Goal: Transaction & Acquisition: Purchase product/service

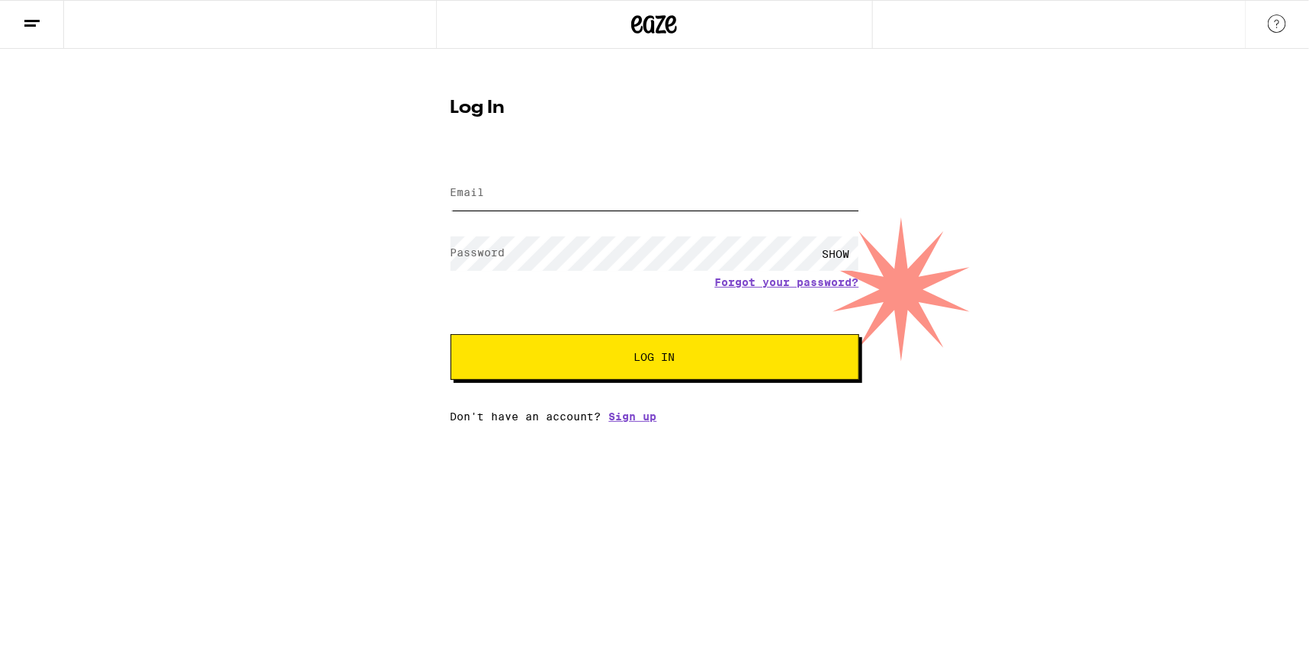
click at [646, 199] on input "Email" at bounding box center [655, 193] width 409 height 34
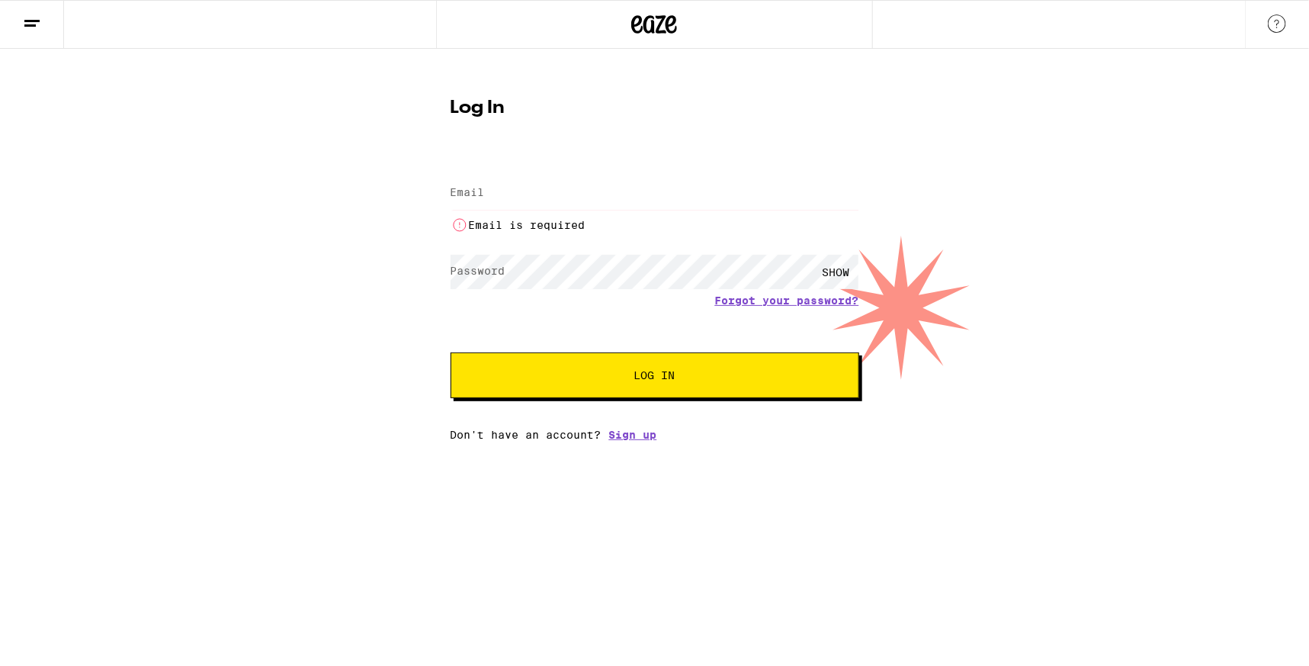
type input "[EMAIL_ADDRESS][DOMAIN_NAME]"
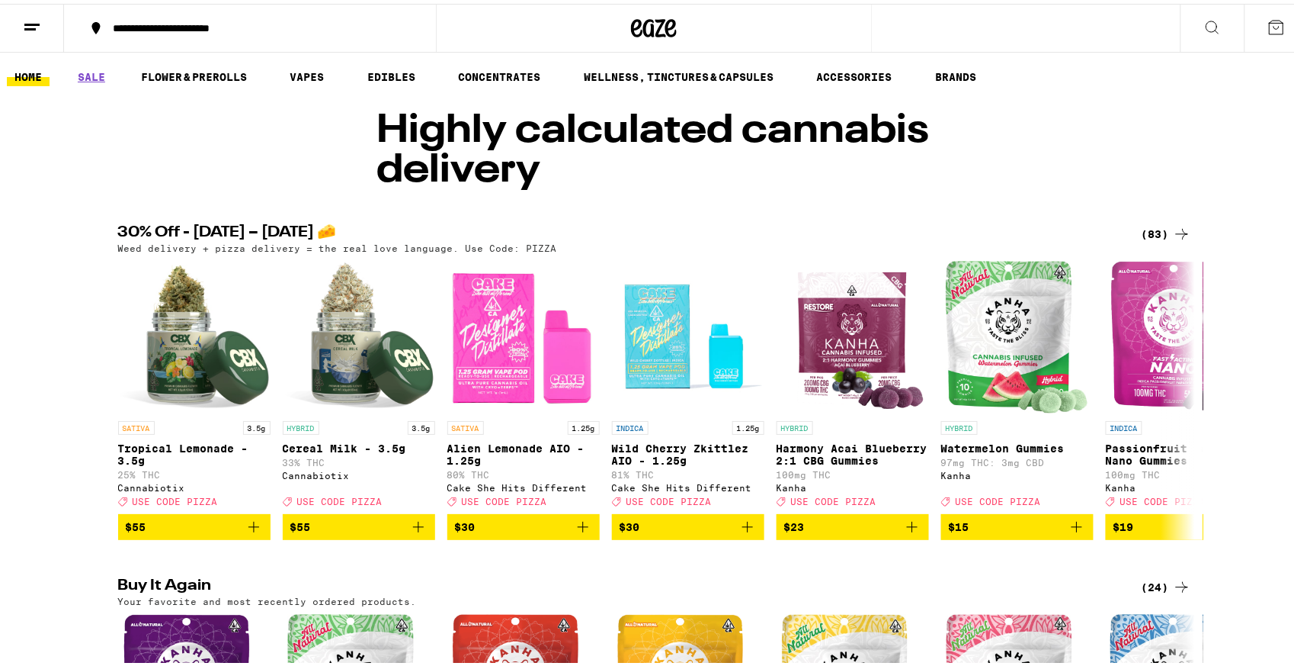
click at [1173, 223] on icon at bounding box center [1182, 230] width 18 height 18
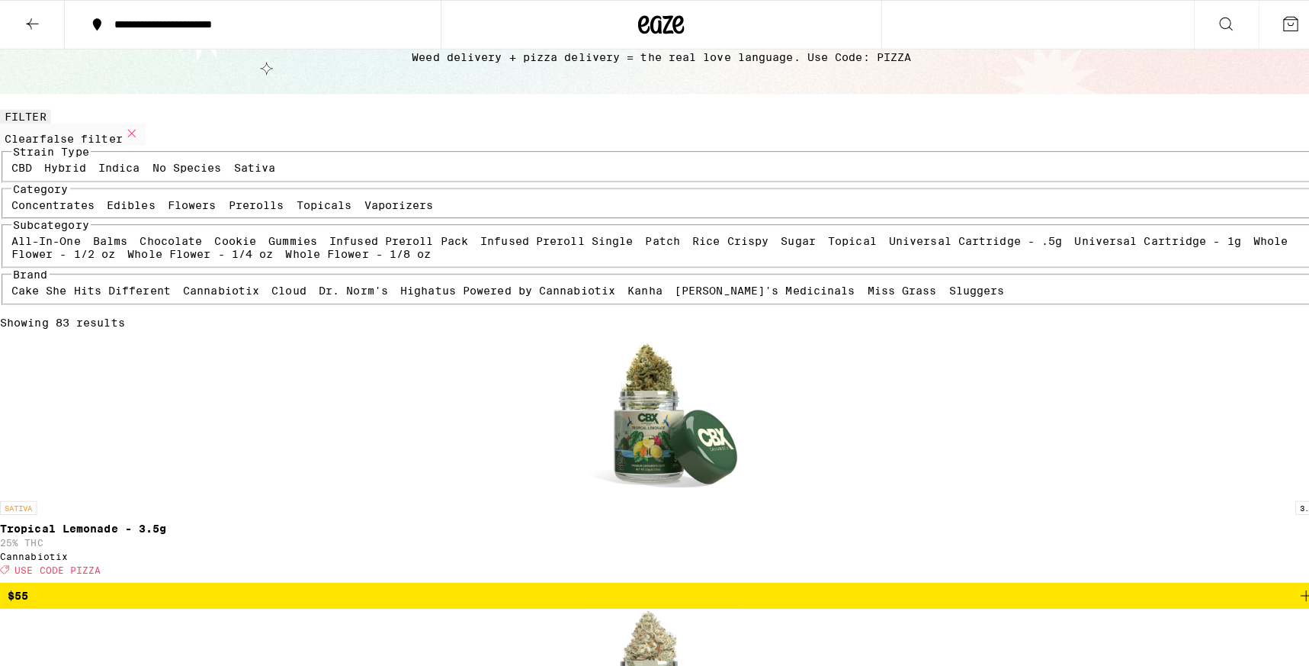
scroll to position [306, 0]
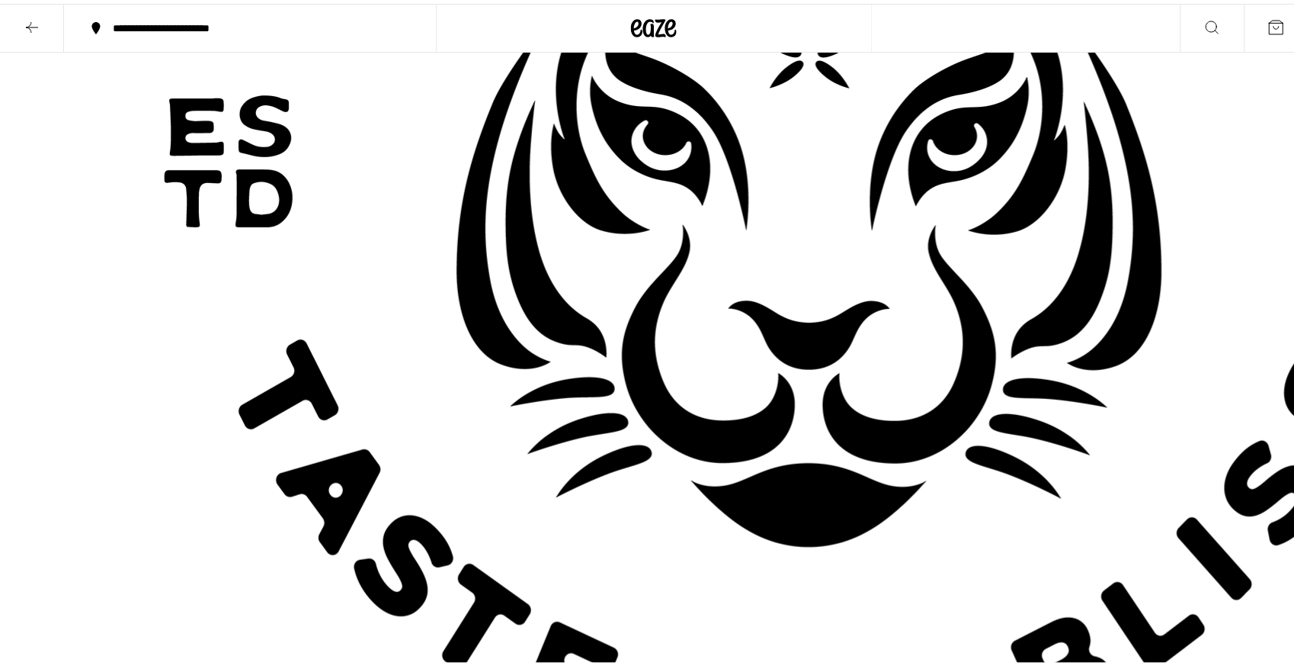
scroll to position [740, 0]
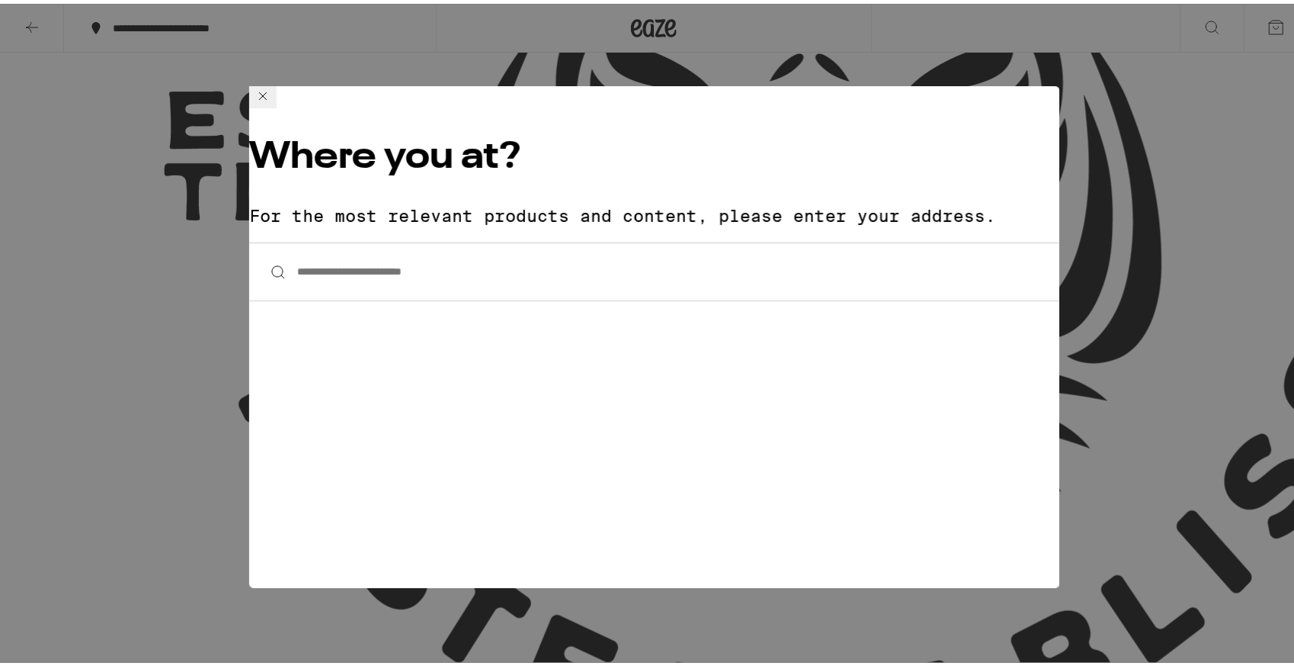
click at [340, 239] on input "**********" at bounding box center [654, 268] width 811 height 59
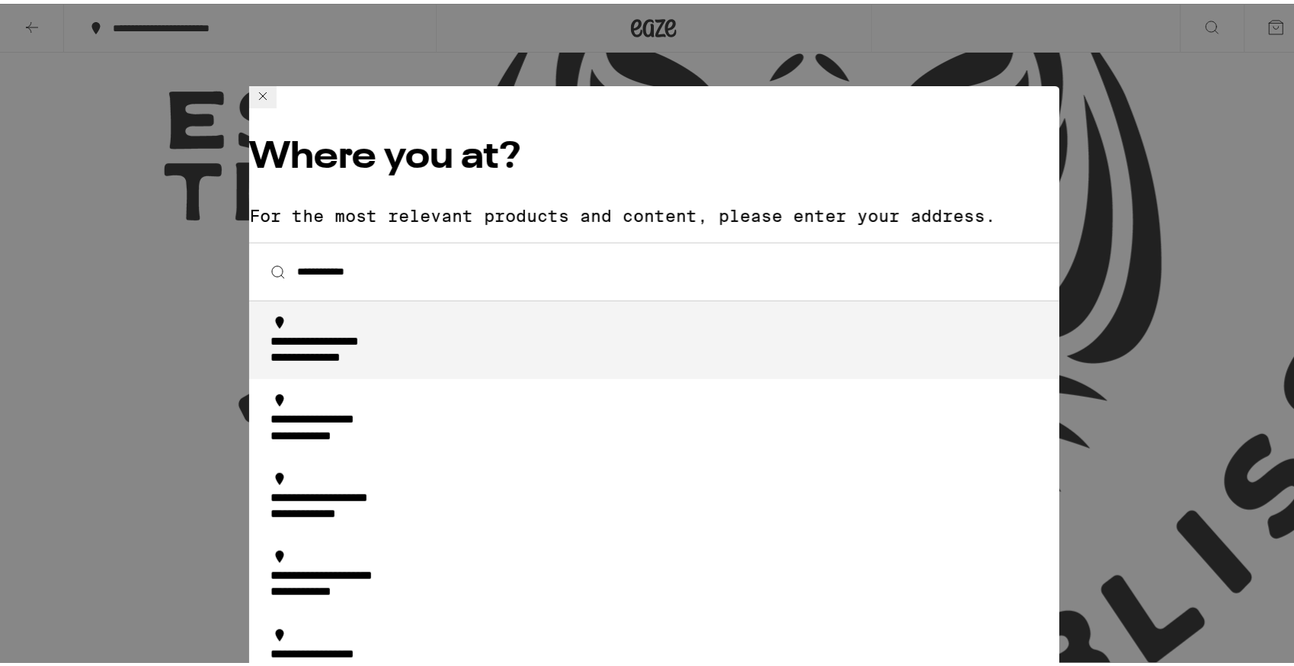
click at [396, 331] on div "**********" at bounding box center [345, 339] width 149 height 16
type input "**********"
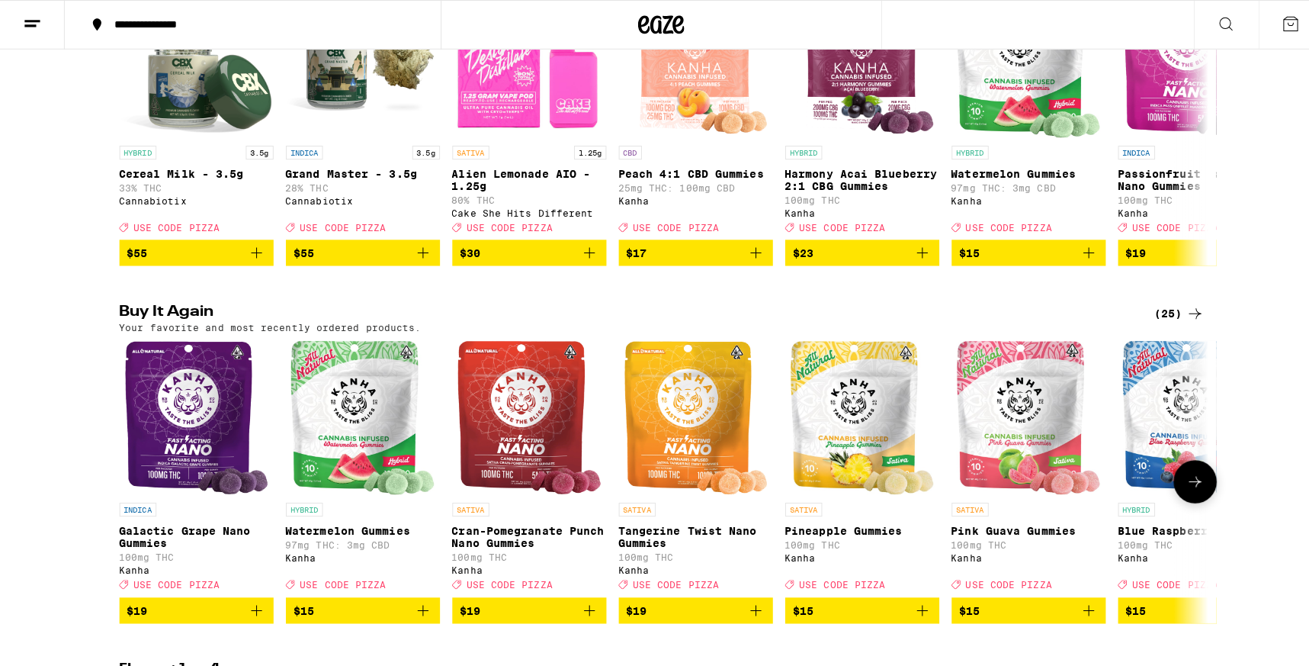
scroll to position [484, 0]
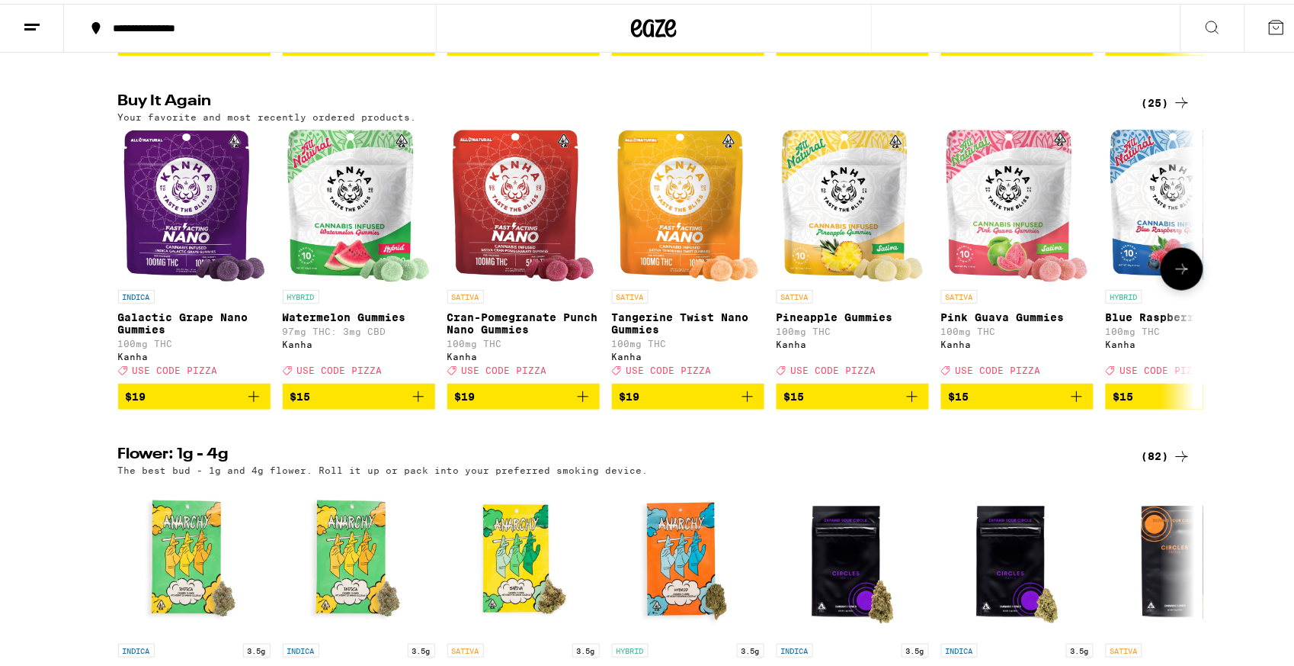
click at [199, 245] on img "Open page for Galactic Grape Nano Gummies from Kanha" at bounding box center [194, 202] width 142 height 152
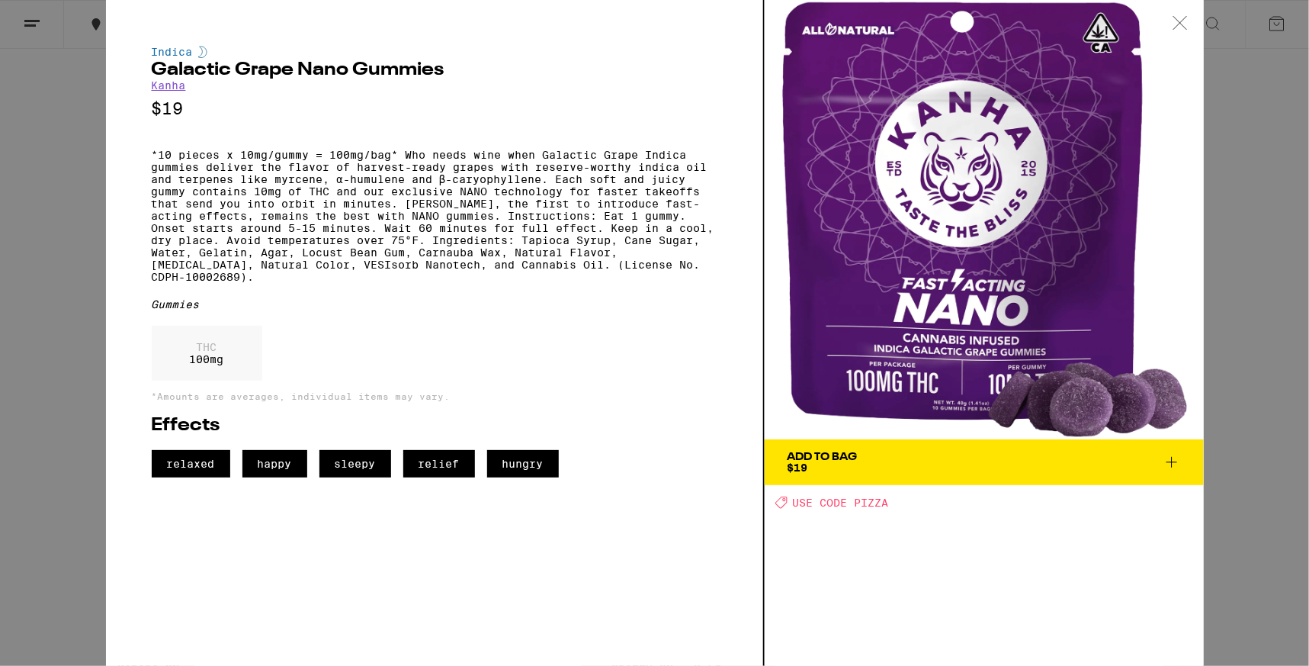
click at [1171, 460] on icon at bounding box center [1172, 462] width 18 height 18
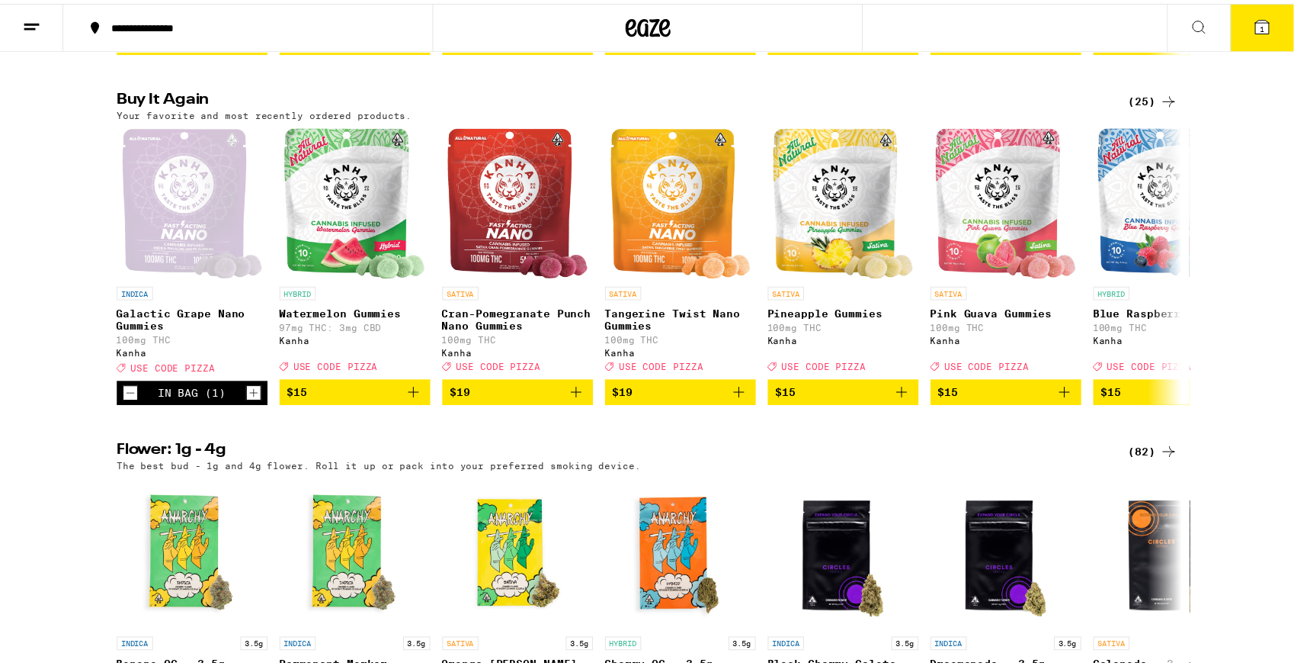
scroll to position [532, 0]
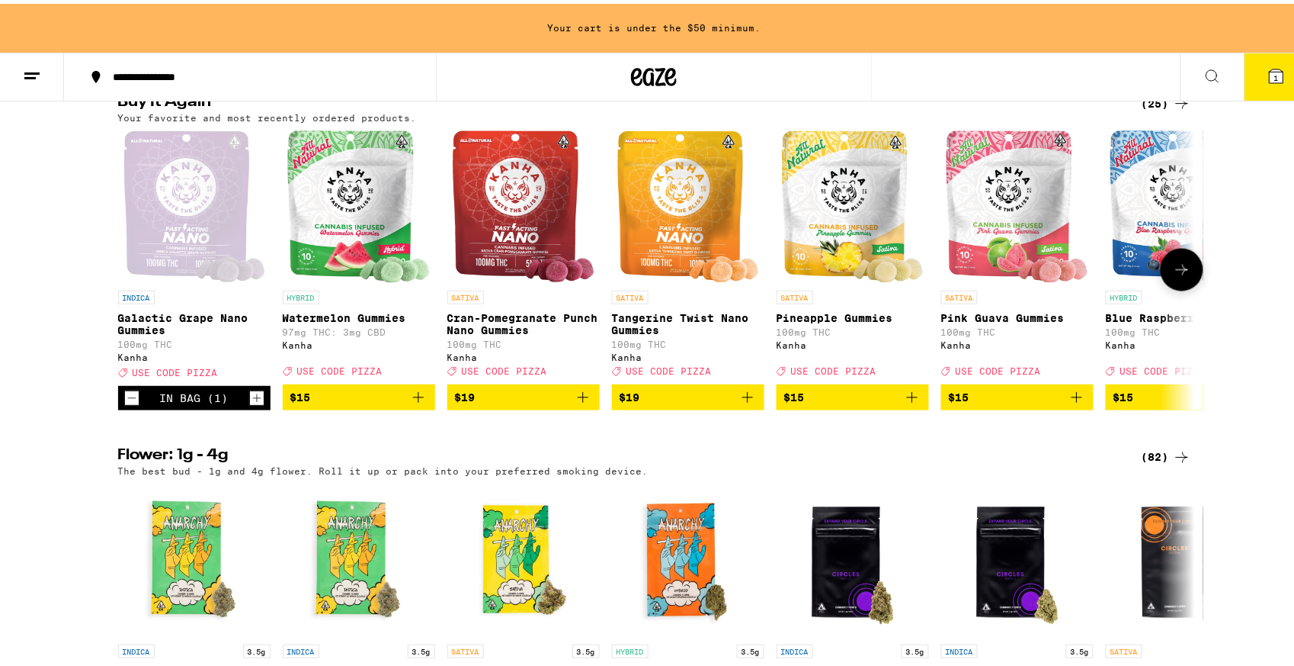
click at [1175, 275] on icon at bounding box center [1182, 266] width 18 height 18
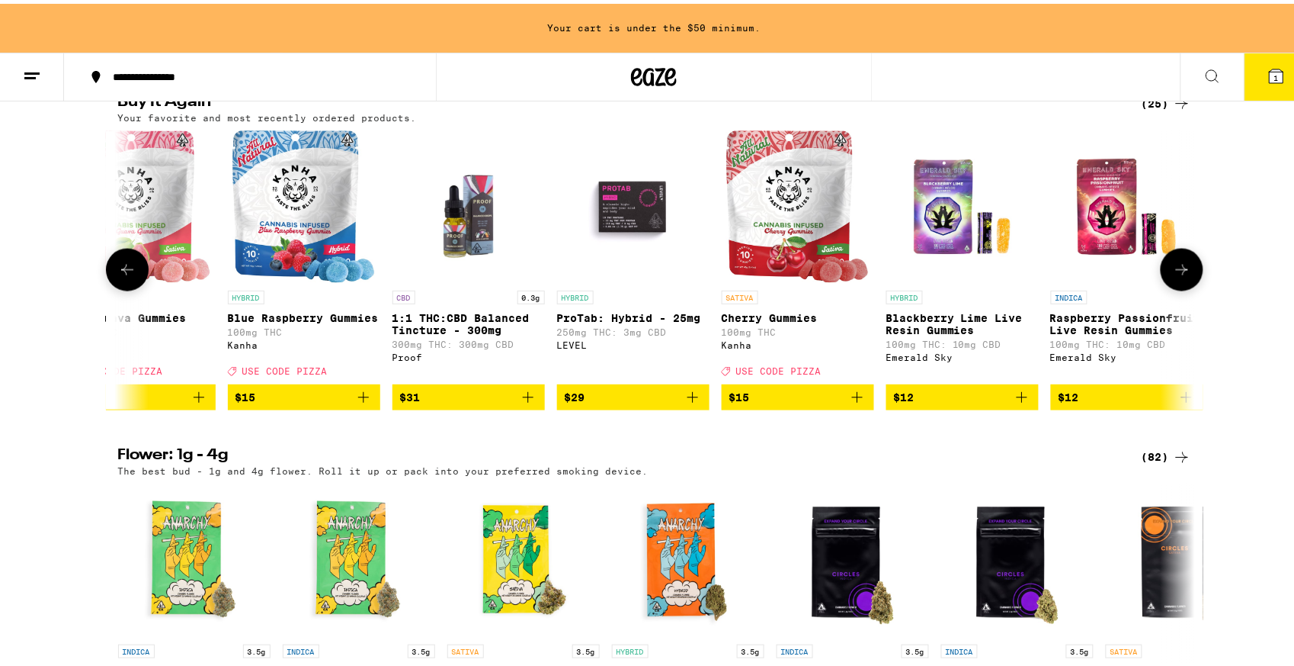
scroll to position [0, 907]
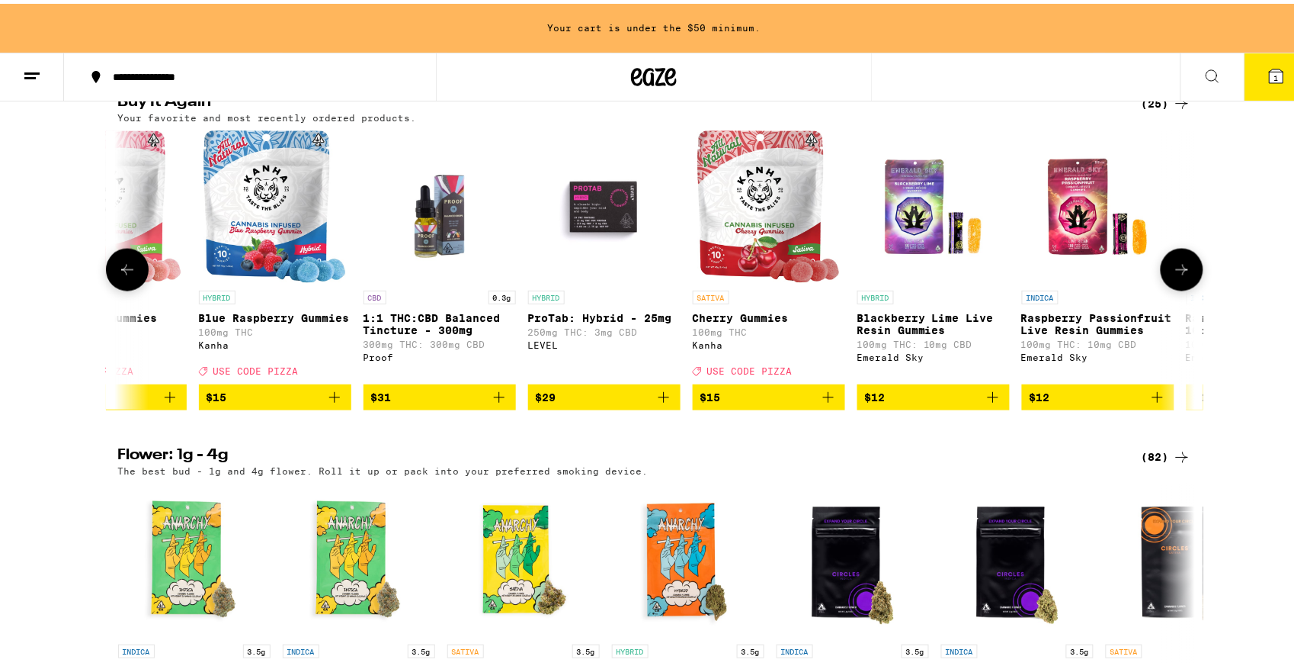
click at [328, 403] on icon "Add to bag" at bounding box center [335, 393] width 18 height 18
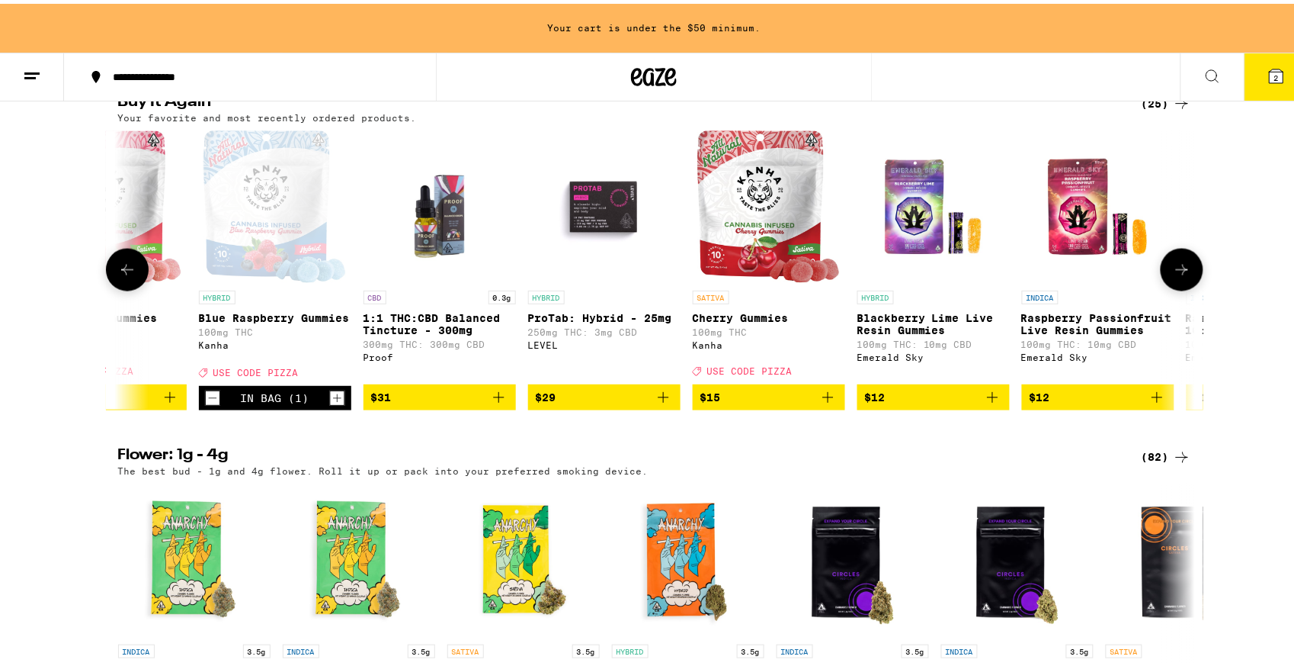
click at [823, 399] on icon "Add to bag" at bounding box center [828, 393] width 11 height 11
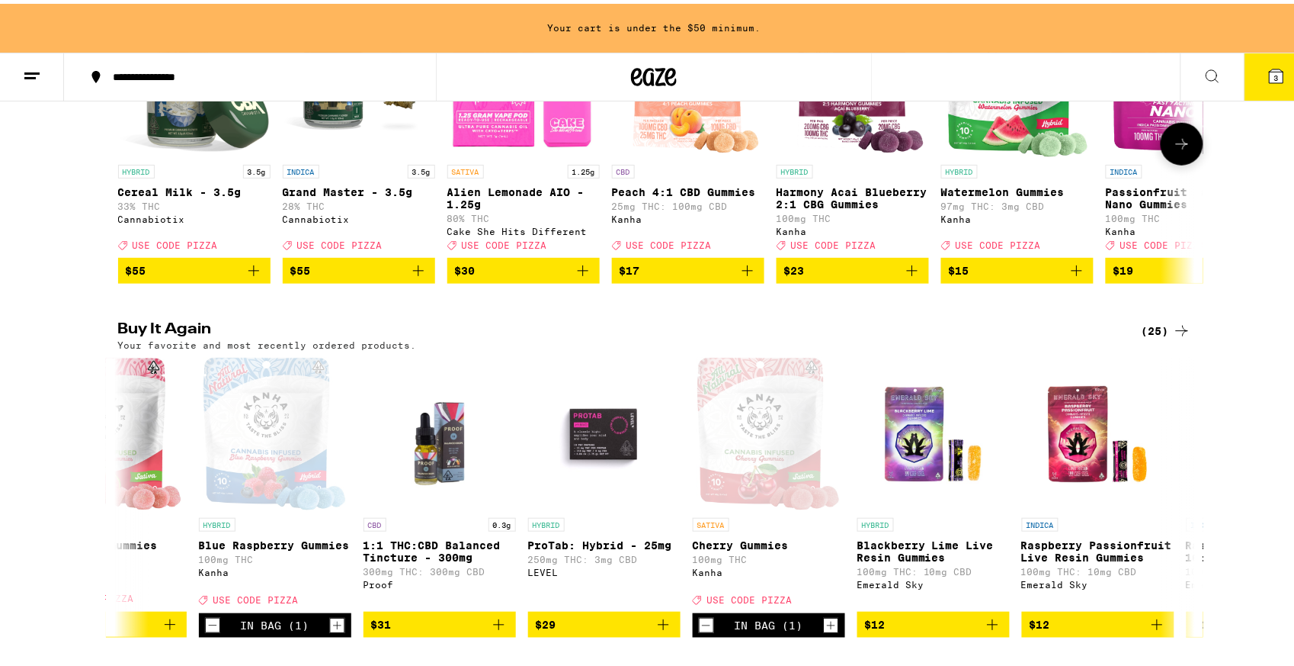
scroll to position [0, 0]
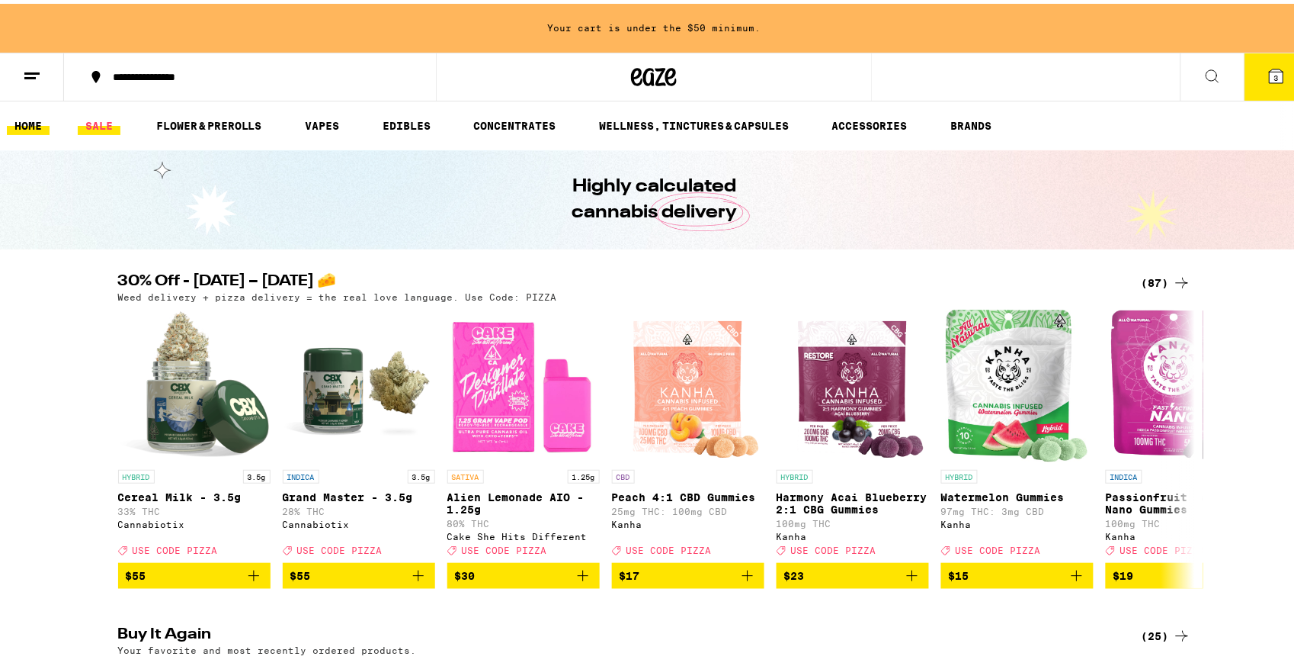
click at [95, 114] on link "SALE" at bounding box center [99, 122] width 43 height 18
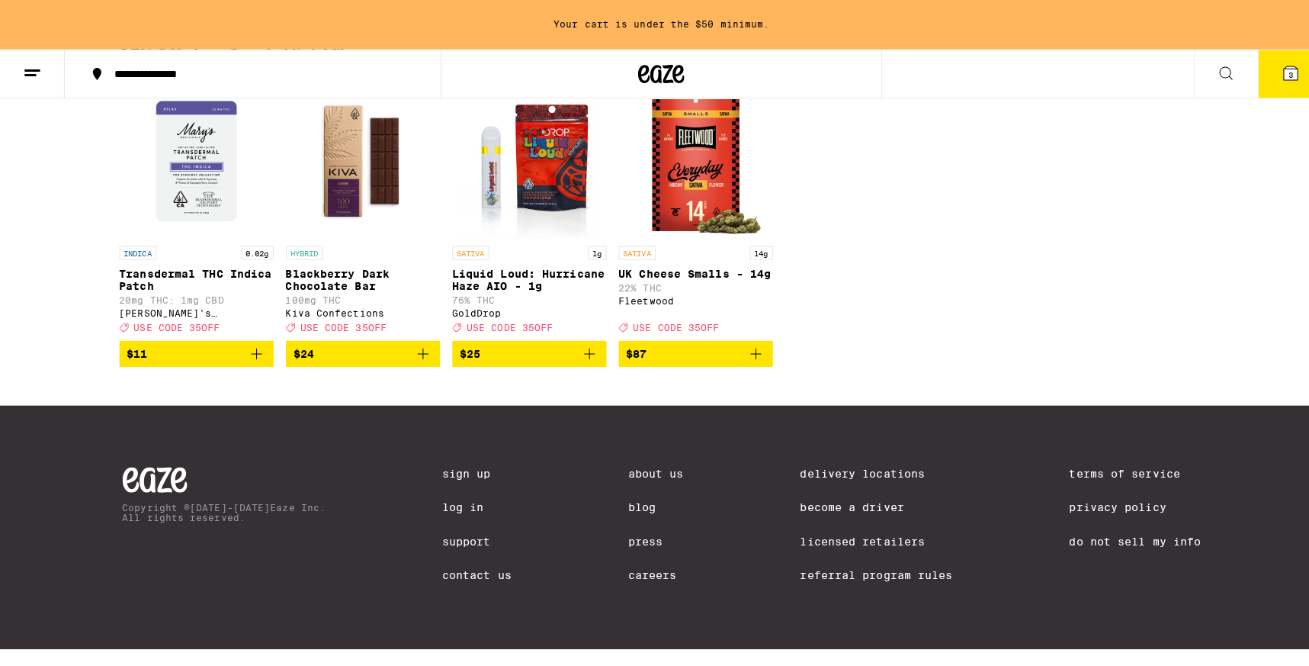
scroll to position [196, 0]
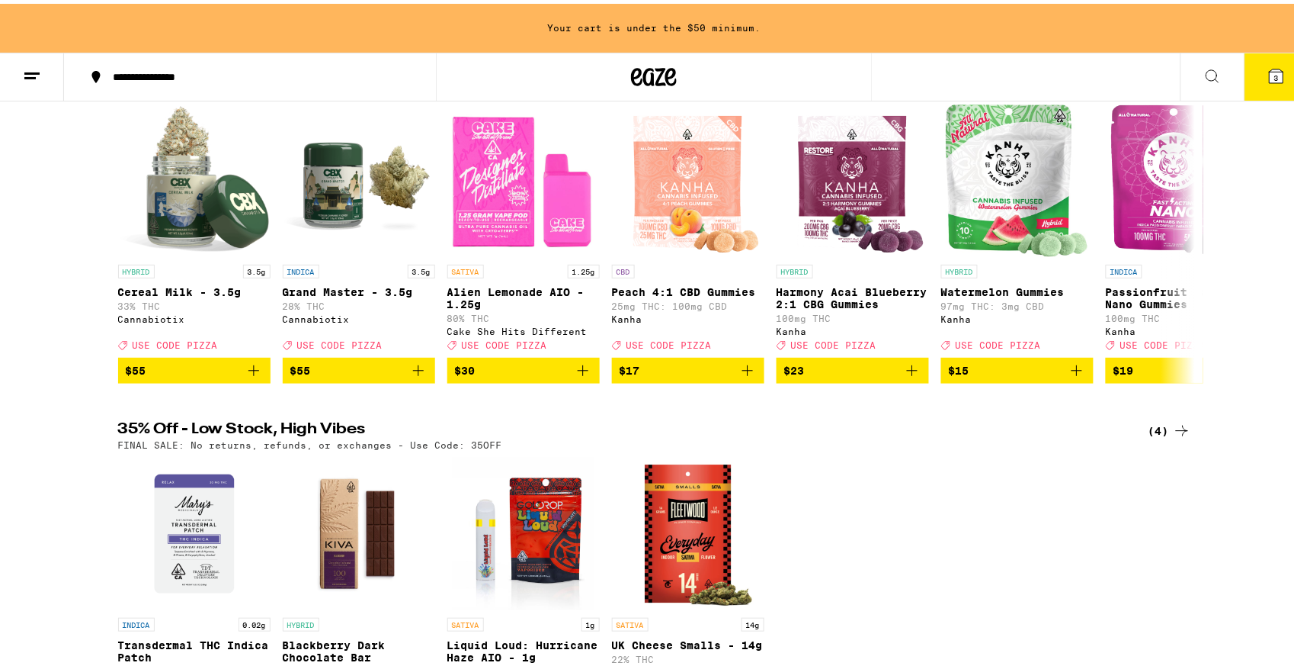
click at [1268, 71] on icon at bounding box center [1277, 72] width 18 height 18
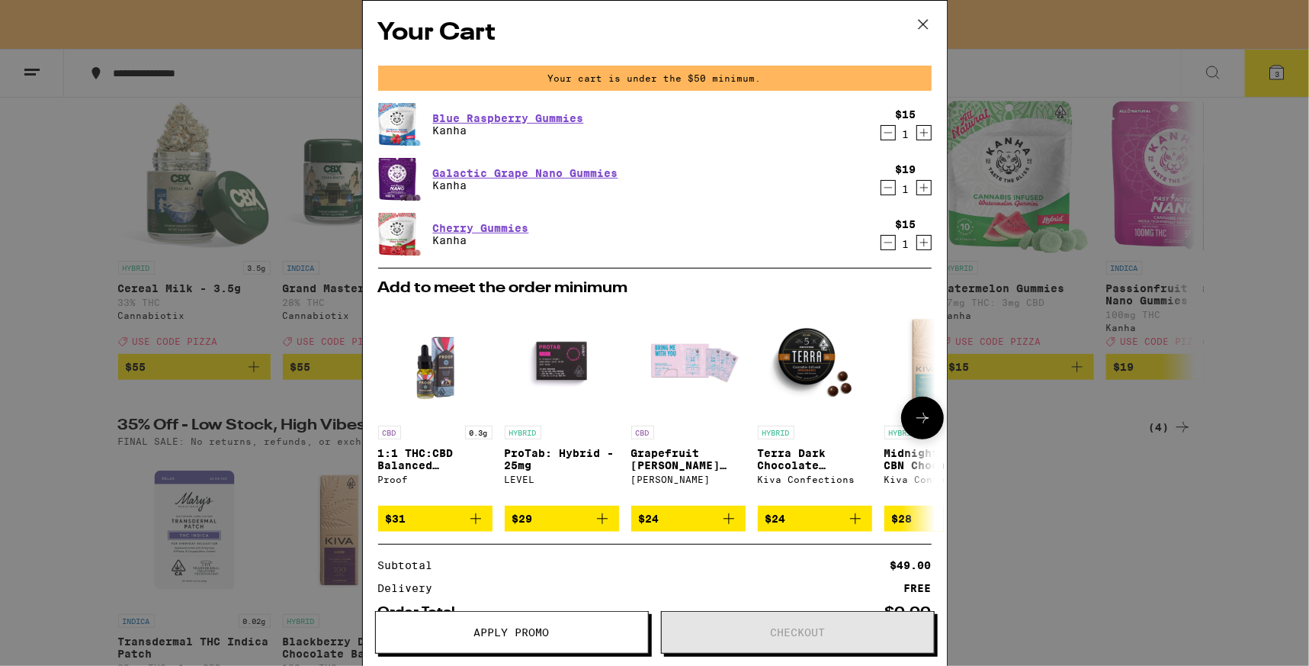
click at [913, 415] on icon at bounding box center [922, 418] width 18 height 18
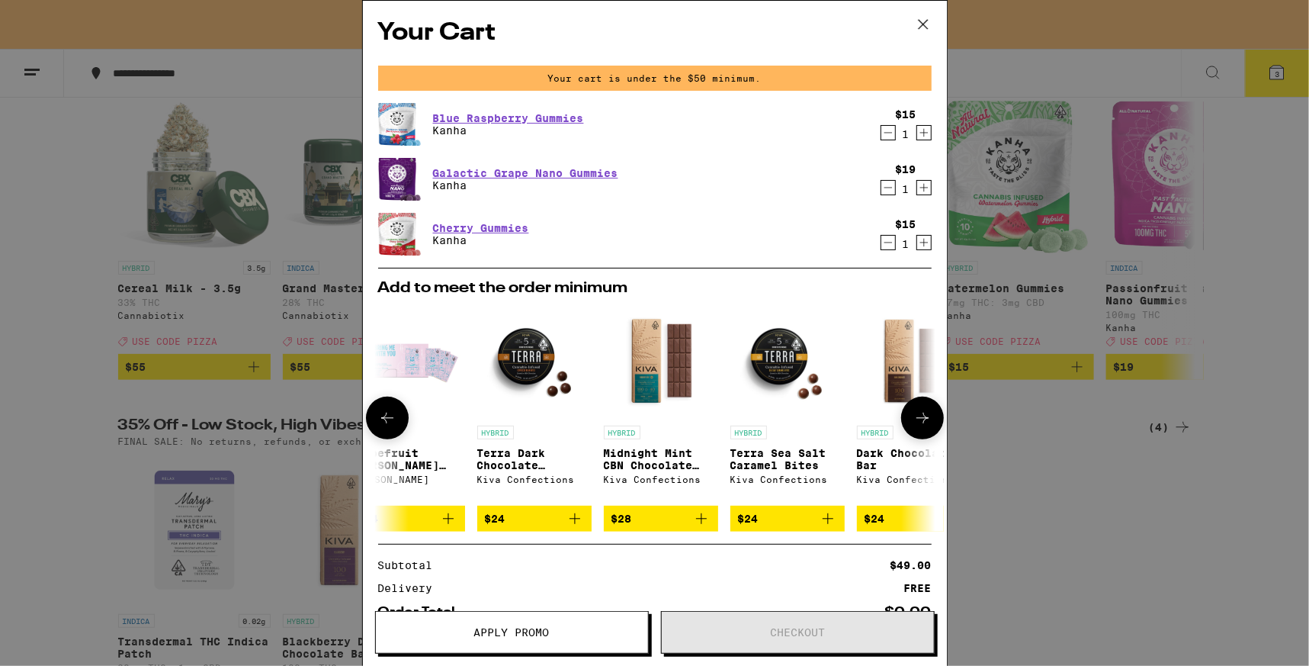
scroll to position [0, 372]
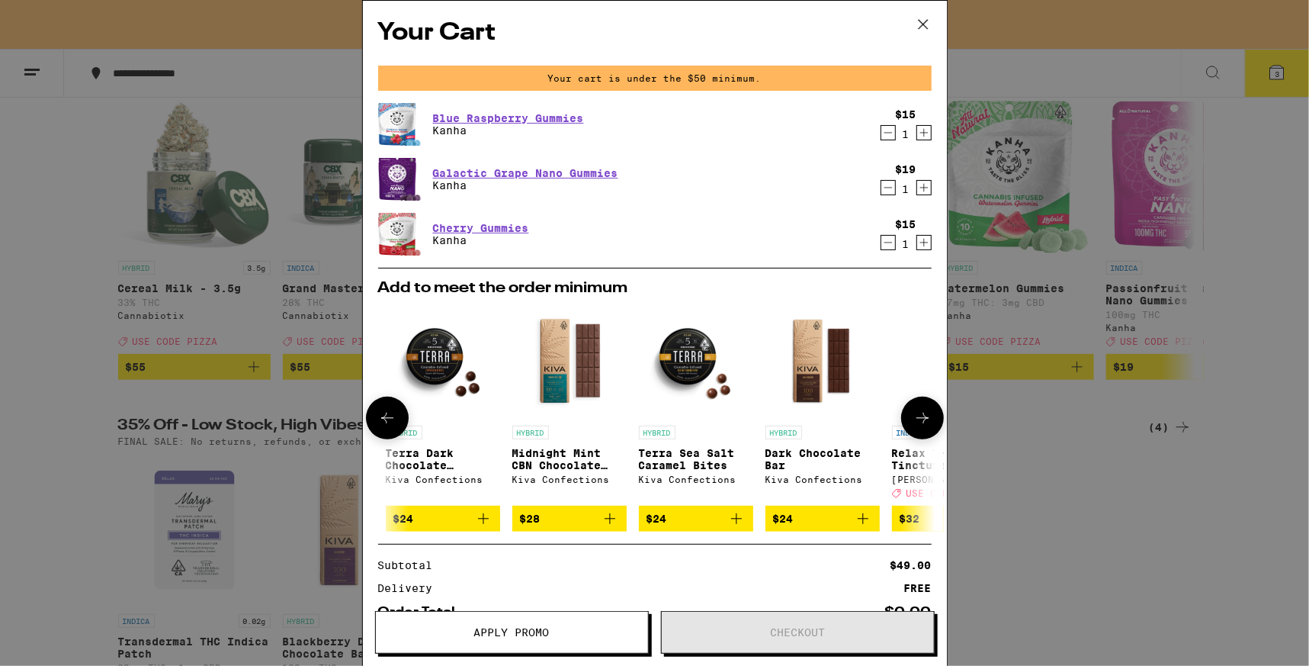
click at [913, 415] on icon at bounding box center [922, 418] width 18 height 18
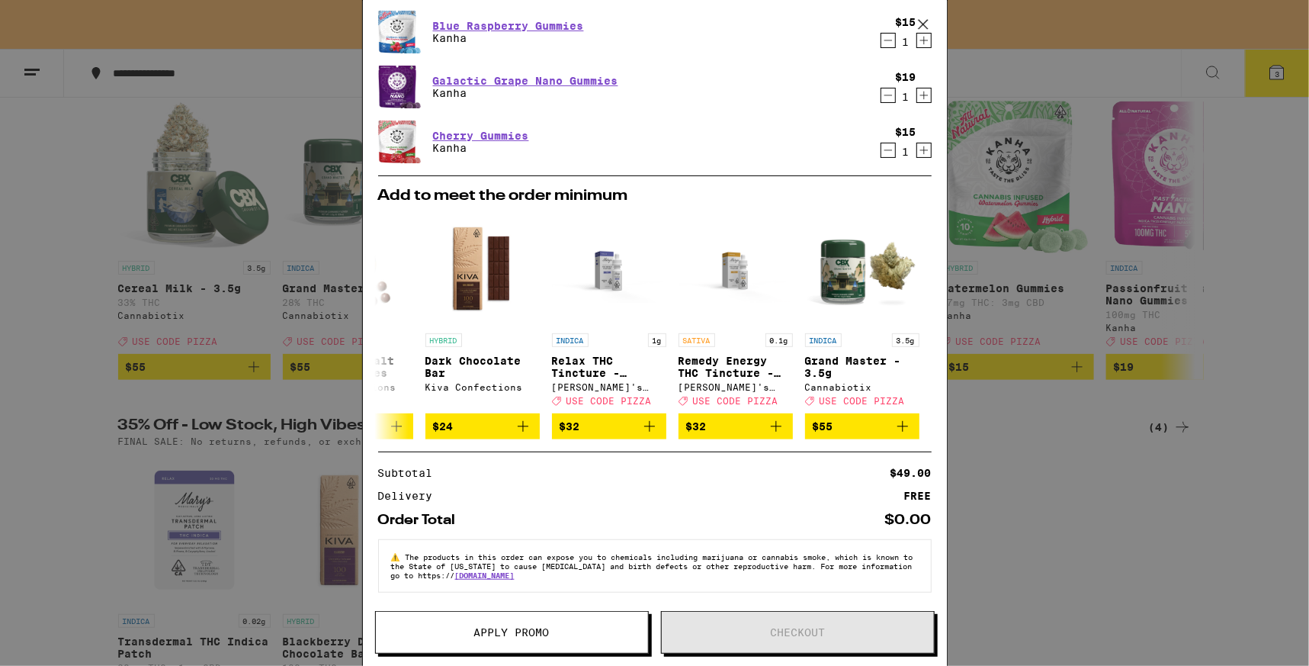
scroll to position [0, 0]
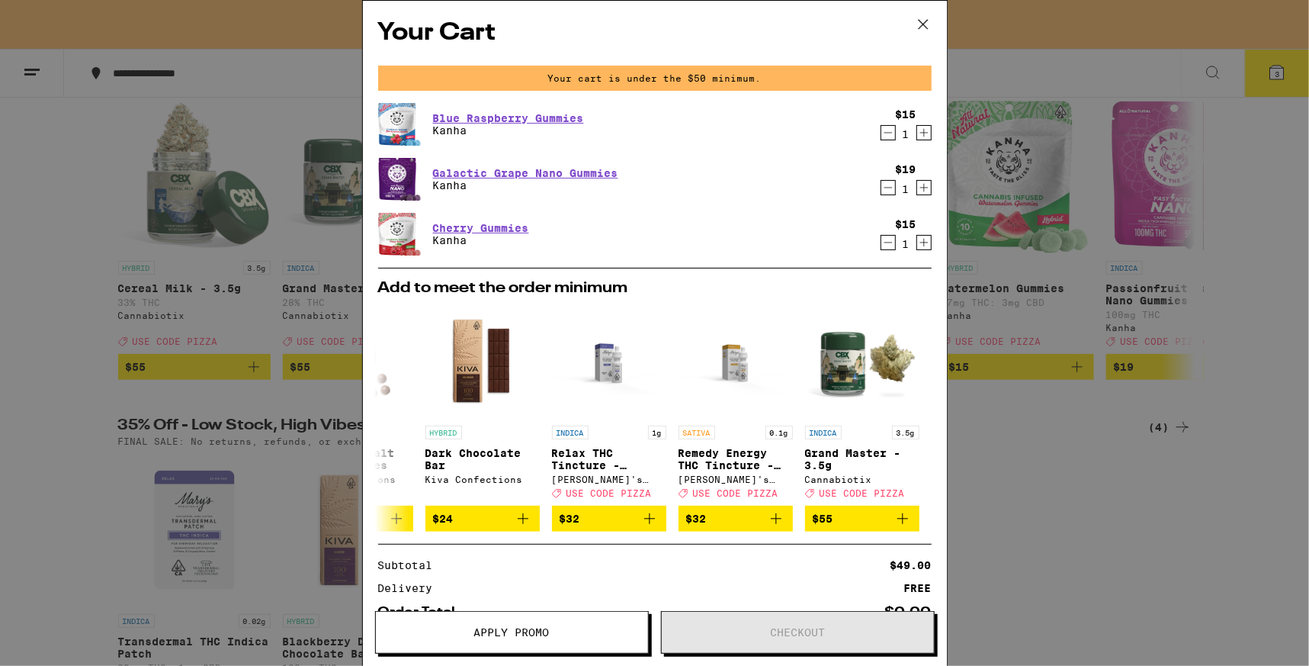
click at [917, 238] on icon "Increment" at bounding box center [924, 242] width 14 height 18
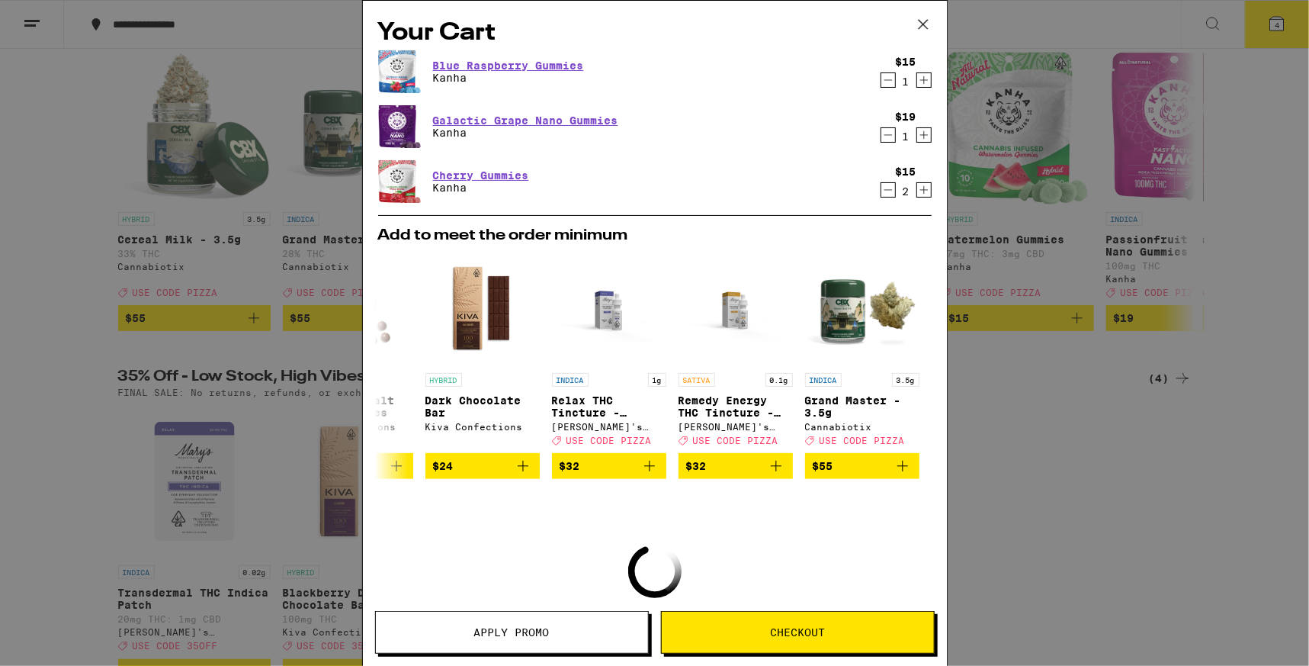
scroll to position [147, 0]
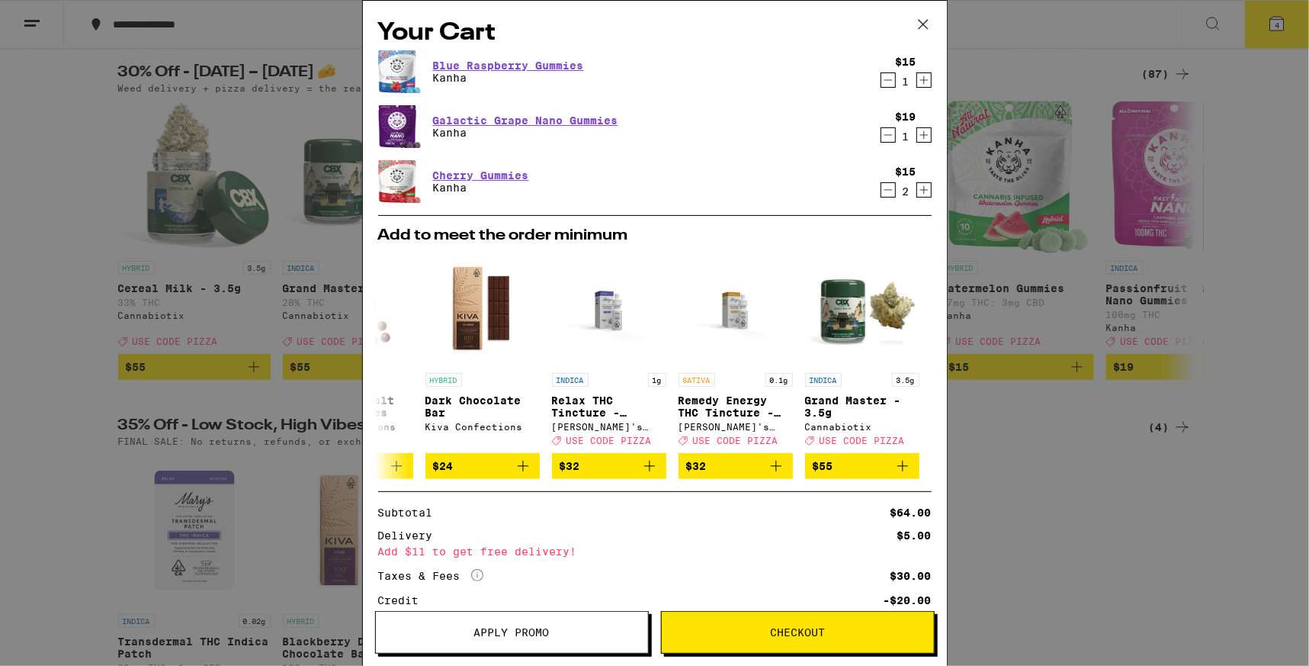
click at [917, 72] on icon "Increment" at bounding box center [924, 80] width 14 height 18
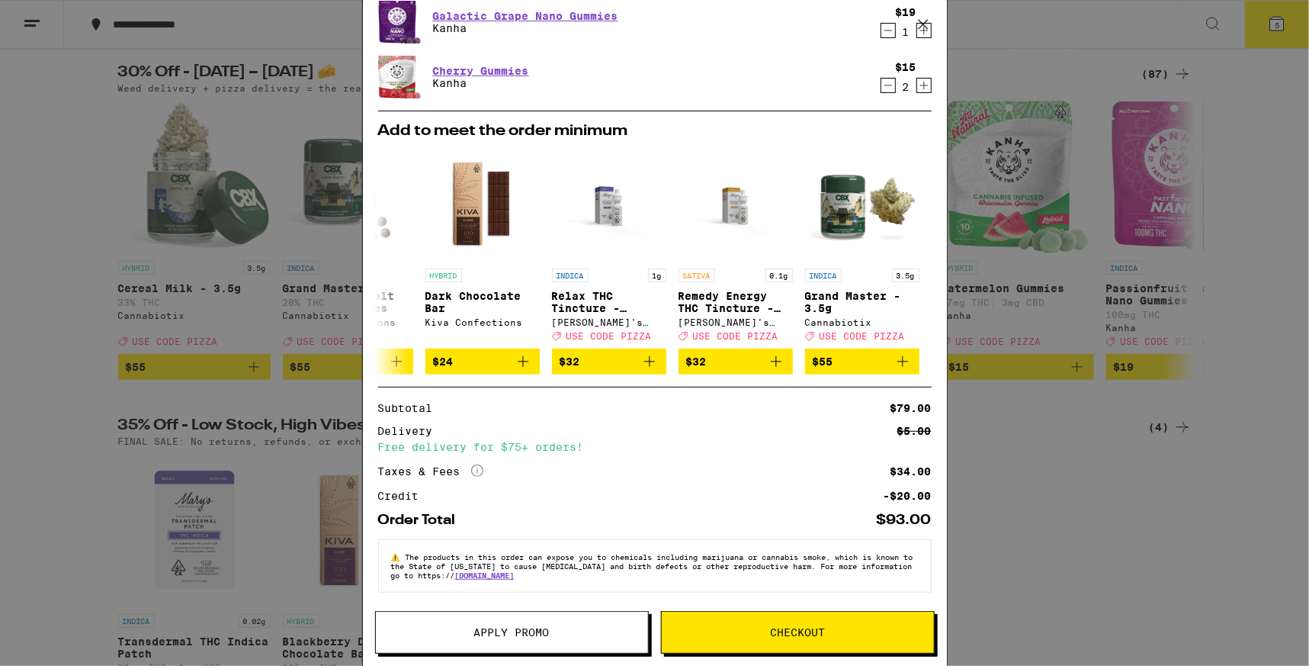
scroll to position [0, 0]
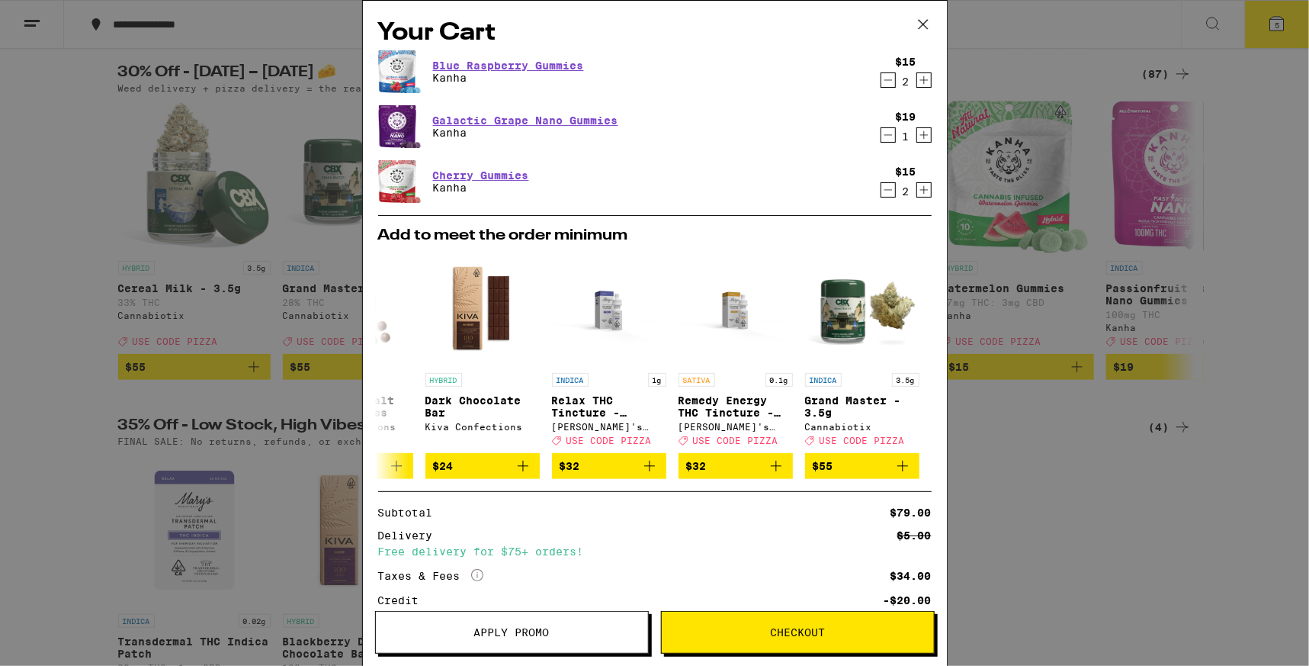
click at [917, 75] on icon "Increment" at bounding box center [924, 80] width 14 height 18
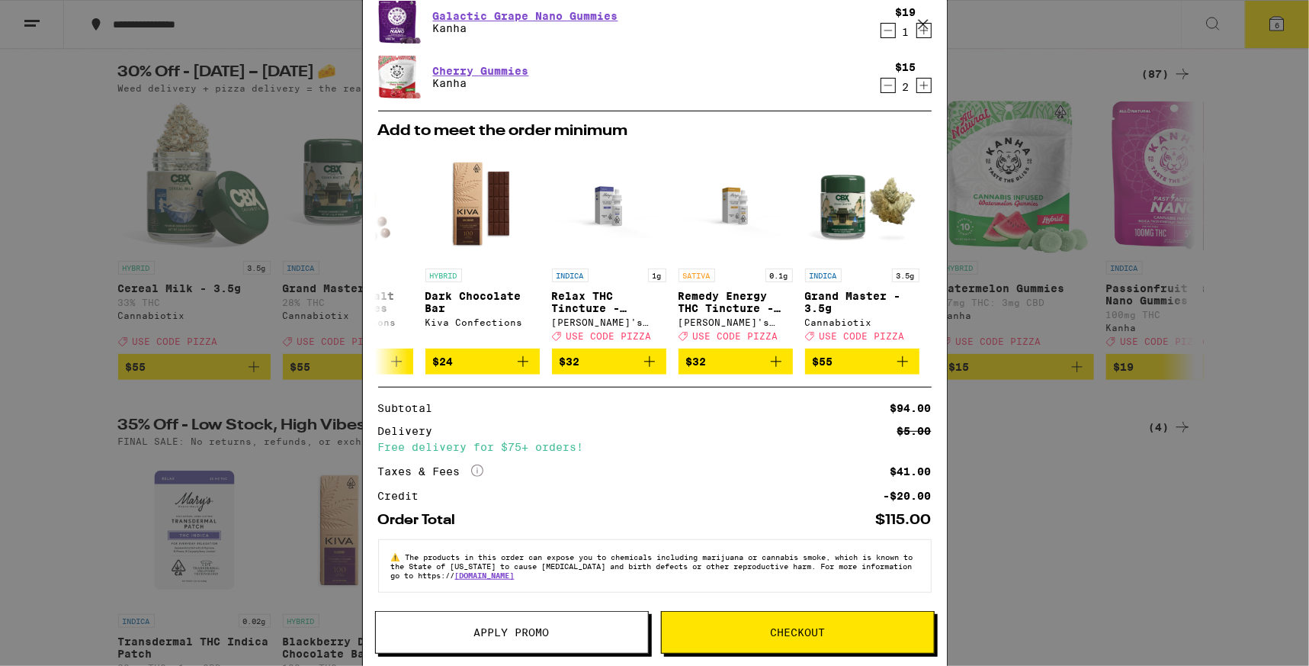
click at [789, 621] on button "Checkout" at bounding box center [798, 632] width 274 height 43
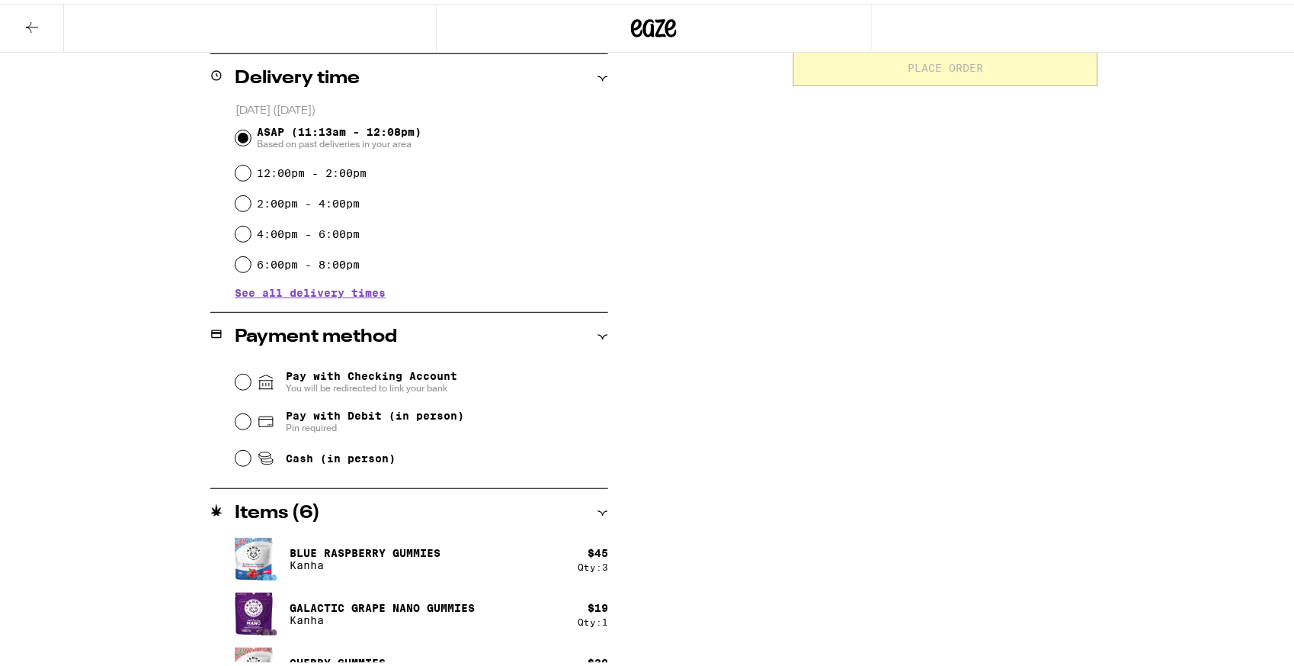
scroll to position [383, 0]
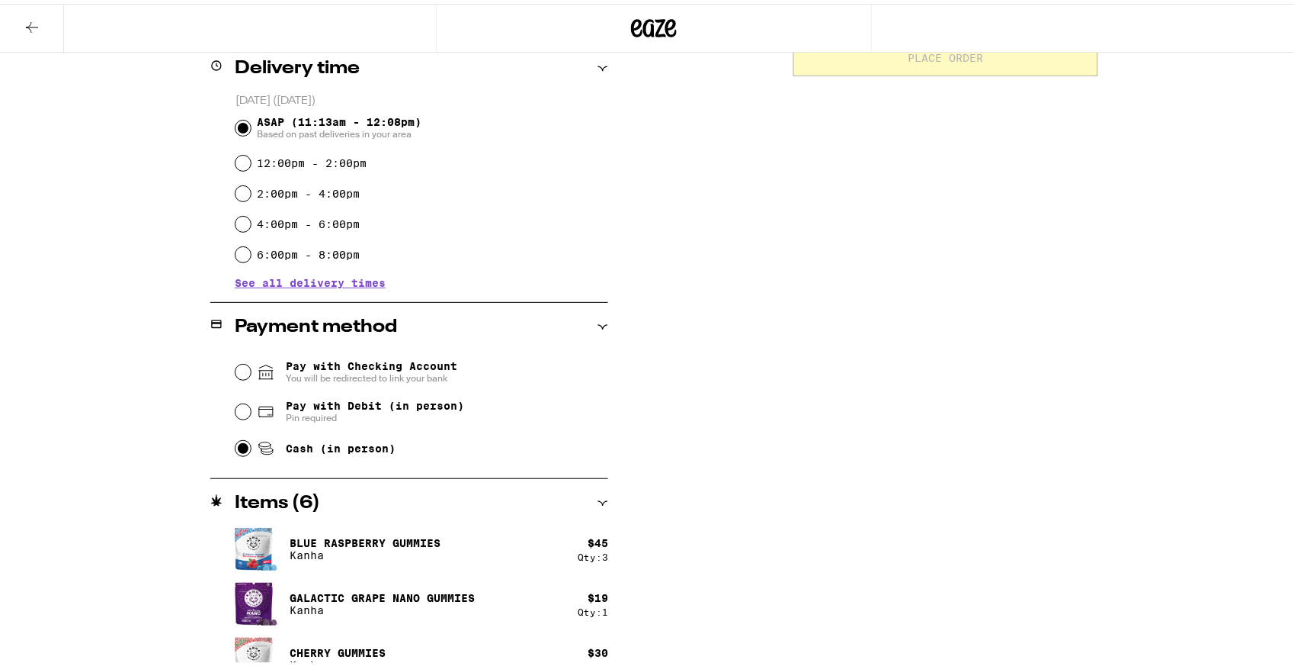
click at [236, 444] on input "Cash (in person)" at bounding box center [243, 444] width 15 height 15
radio input "true"
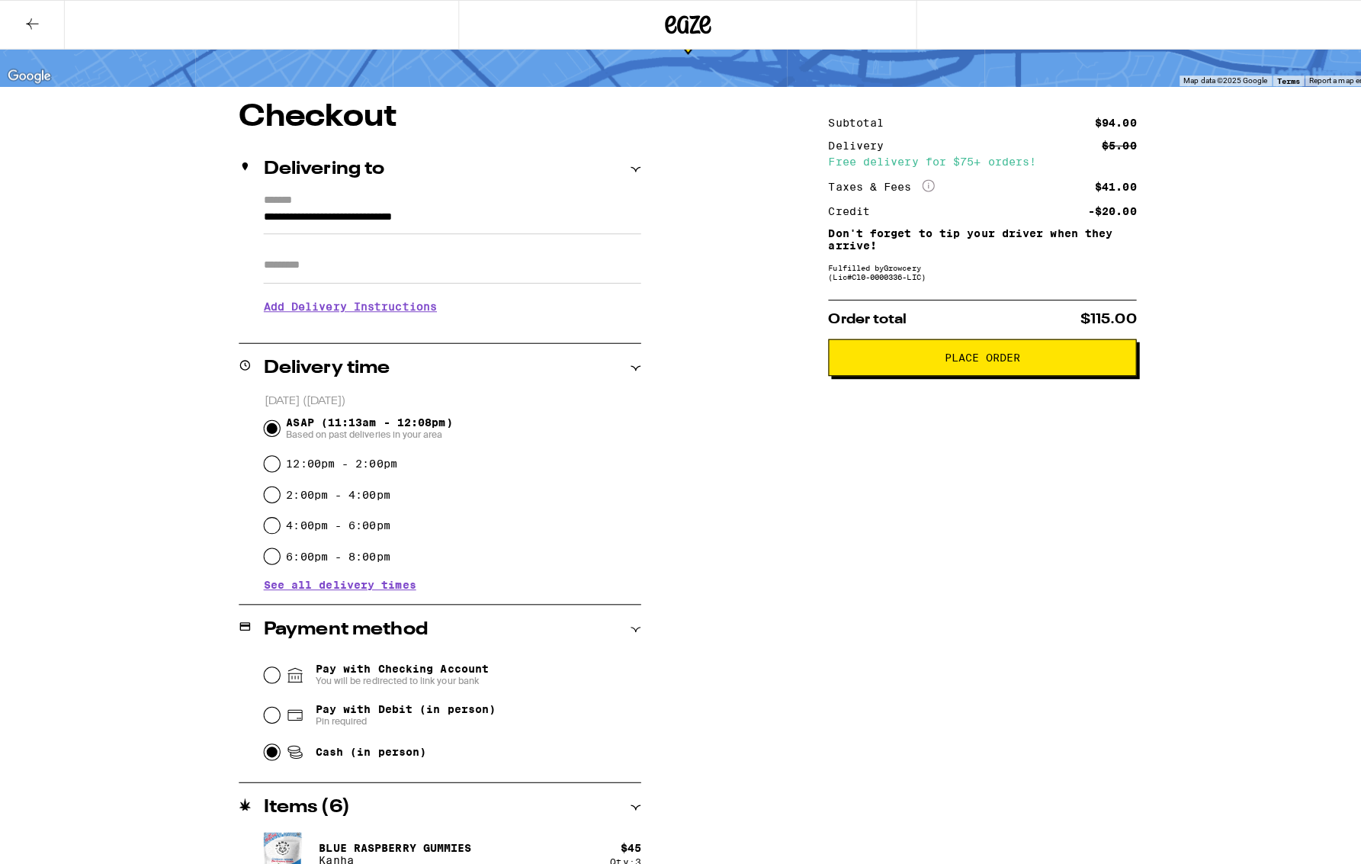
scroll to position [0, 0]
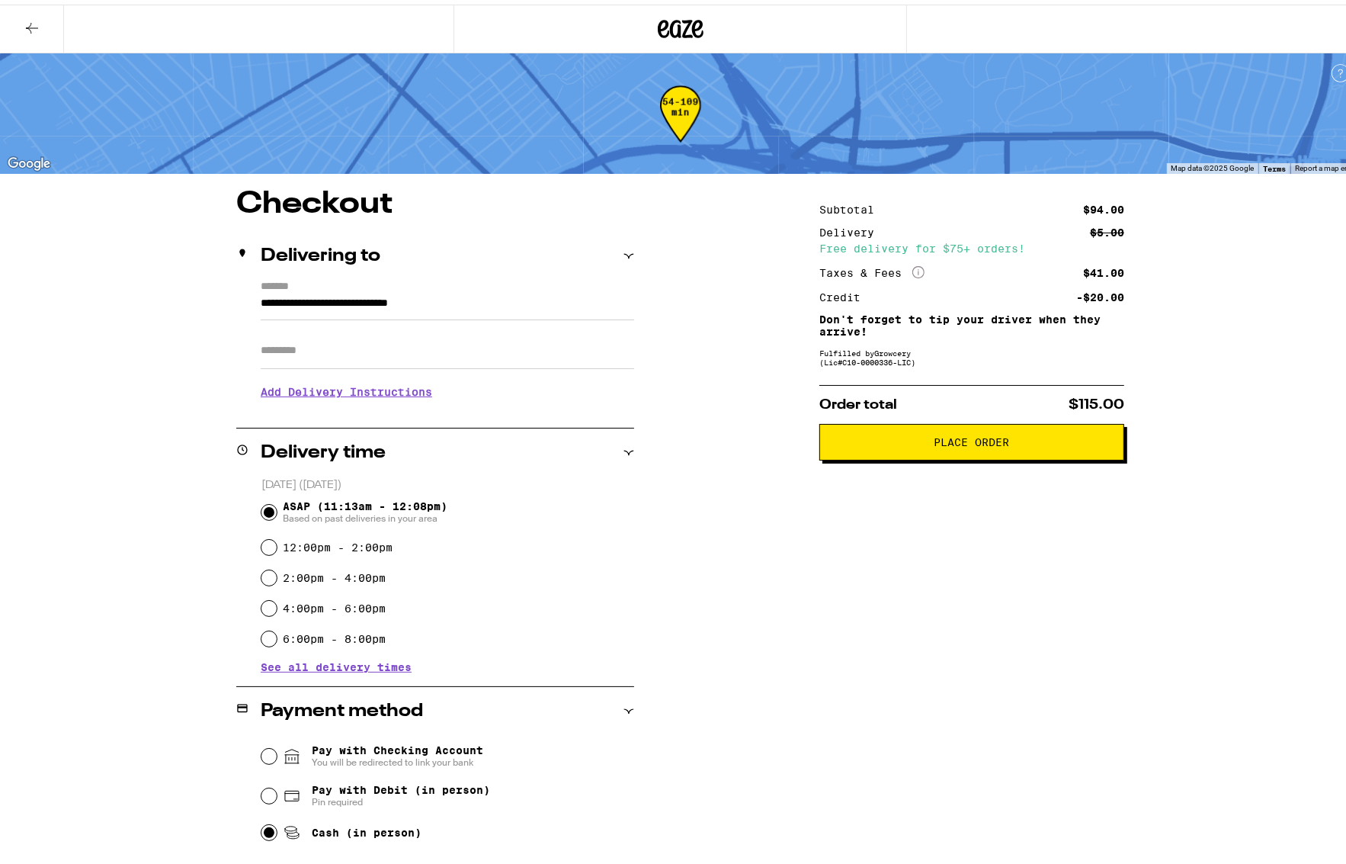
click at [1024, 443] on span "Place Order" at bounding box center [971, 437] width 279 height 11
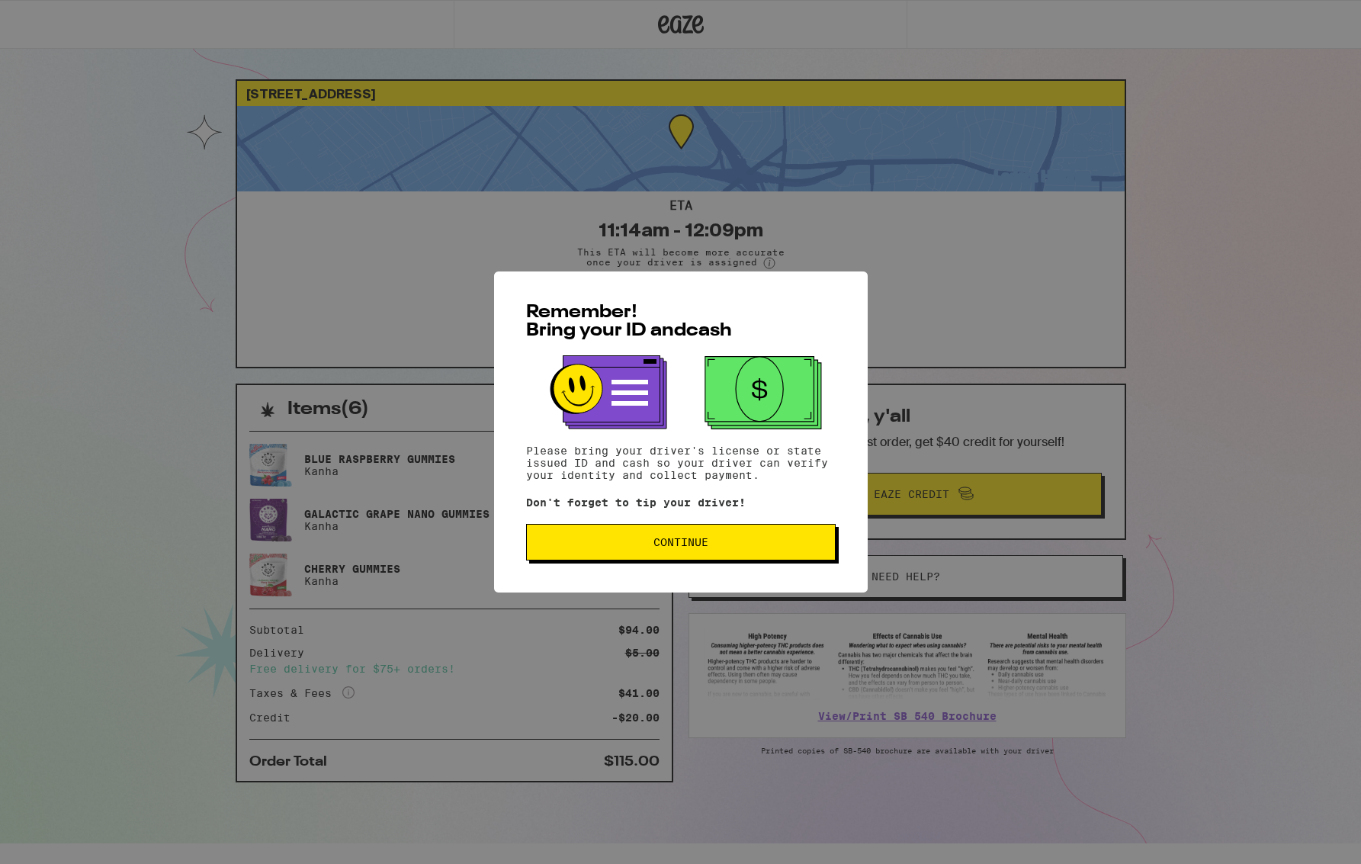
click at [705, 545] on span "Continue" at bounding box center [680, 542] width 55 height 11
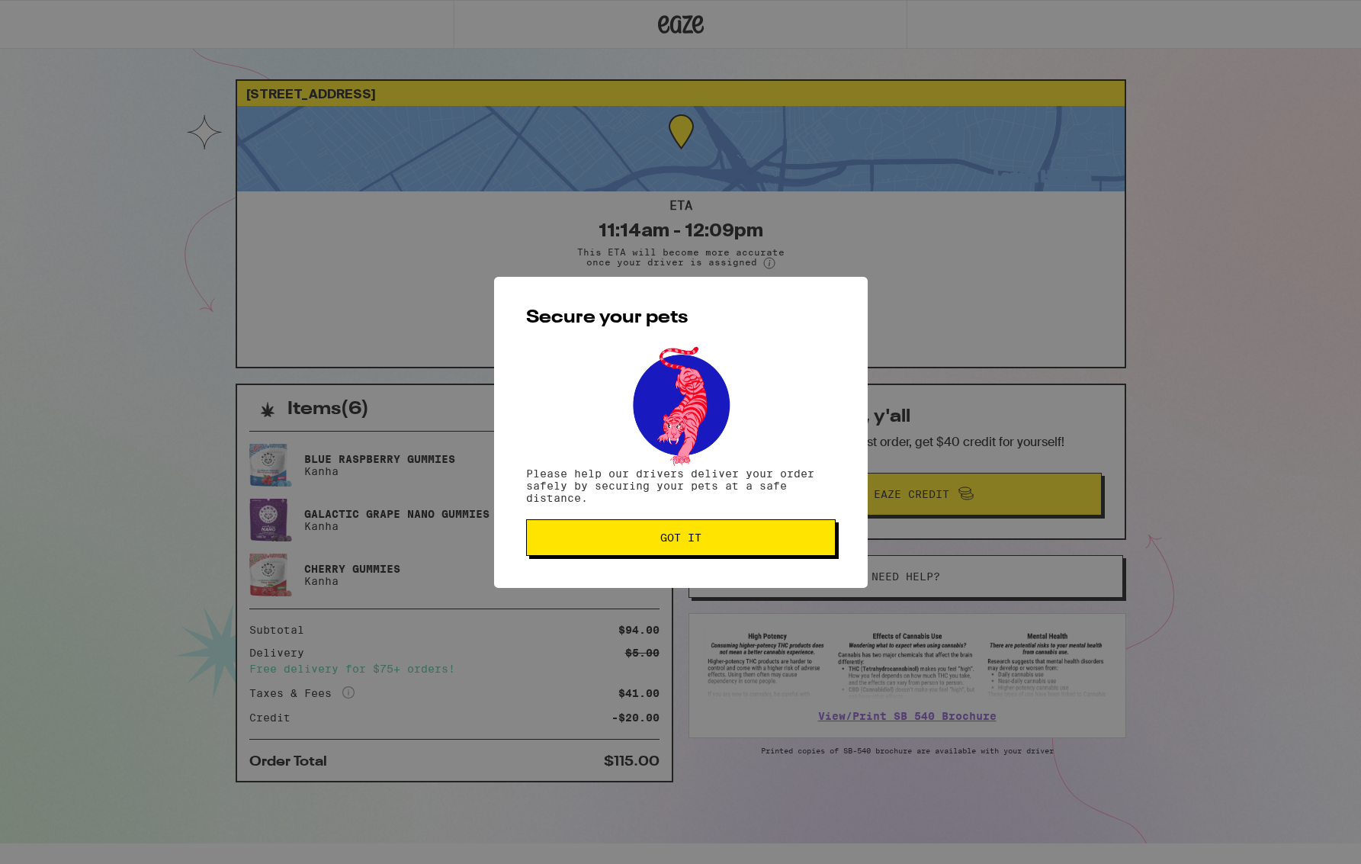
click at [705, 545] on button "Got it" at bounding box center [681, 537] width 310 height 37
